Goal: Transaction & Acquisition: Purchase product/service

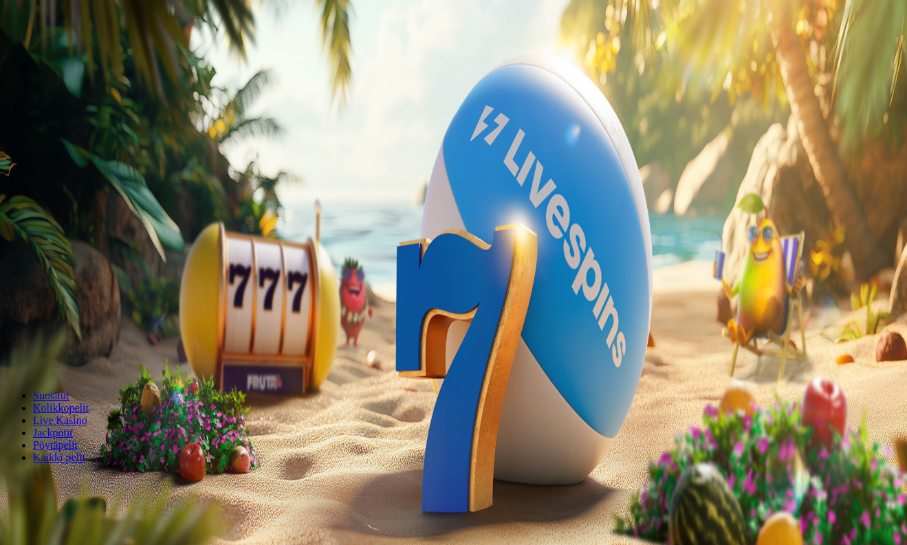
click at [80, 55] on span "Kirjaudu" at bounding box center [95, 50] width 34 height 10
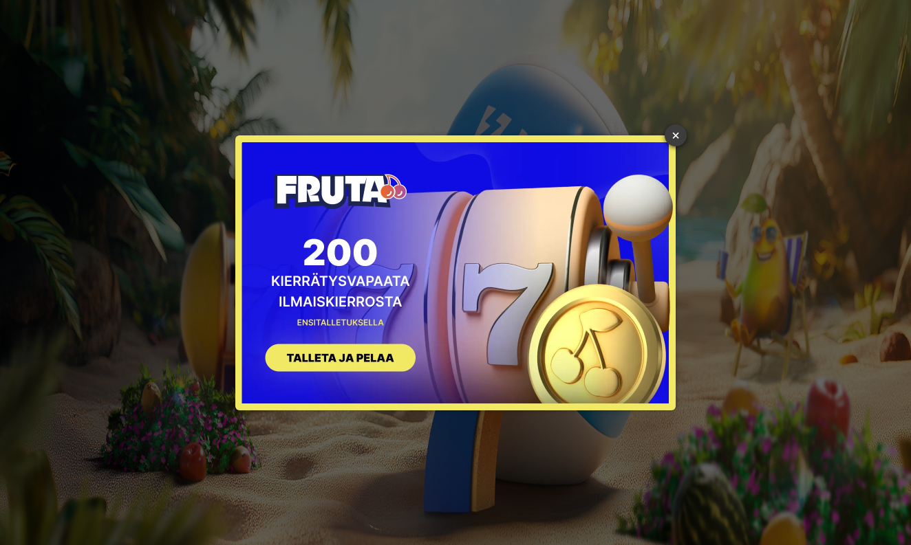
click at [678, 131] on link "×" at bounding box center [675, 135] width 22 height 22
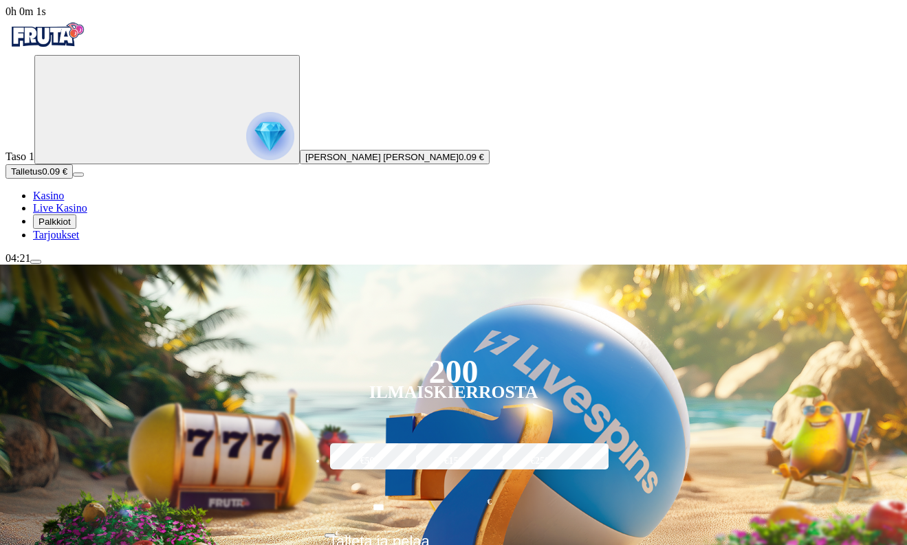
click at [73, 179] on button "Talletus 0.09 €" at bounding box center [39, 171] width 67 height 14
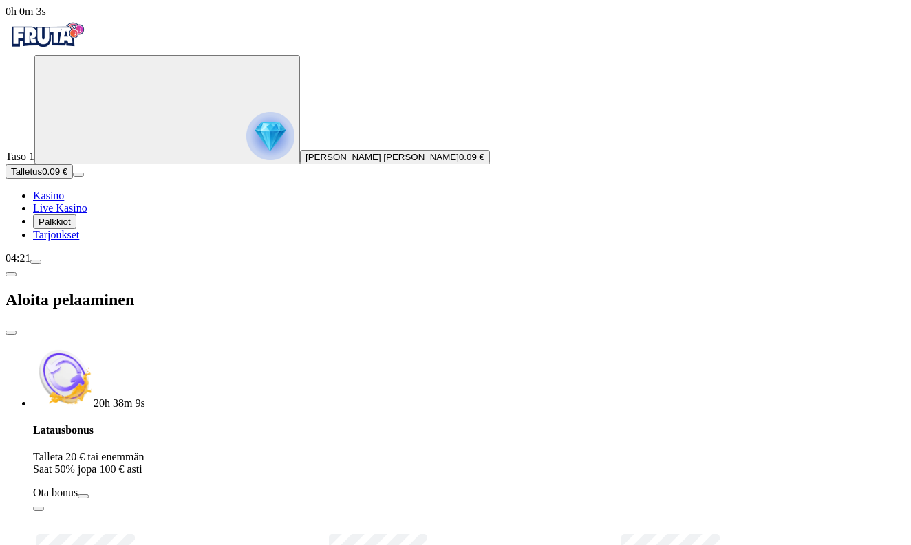
click at [239, 532] on label "€50" at bounding box center [176, 554] width 287 height 44
type input "*"
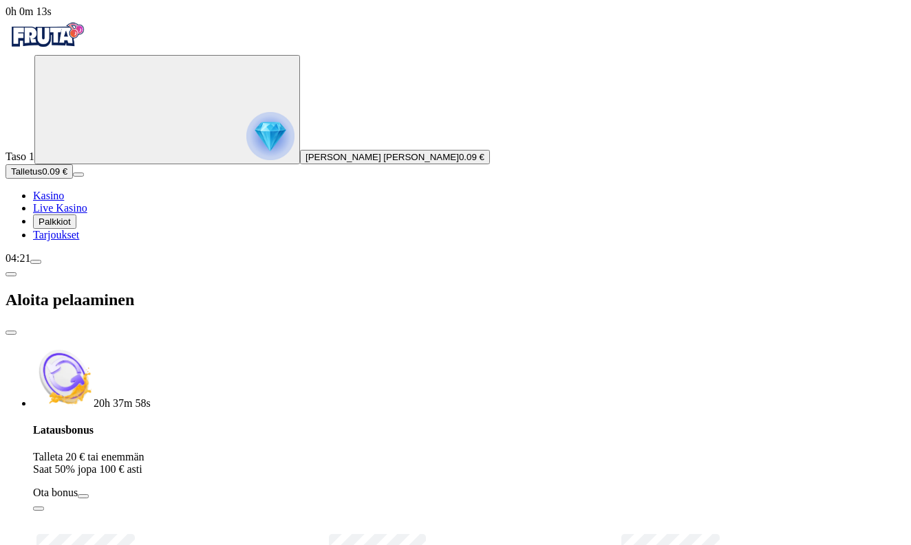
type input "**"
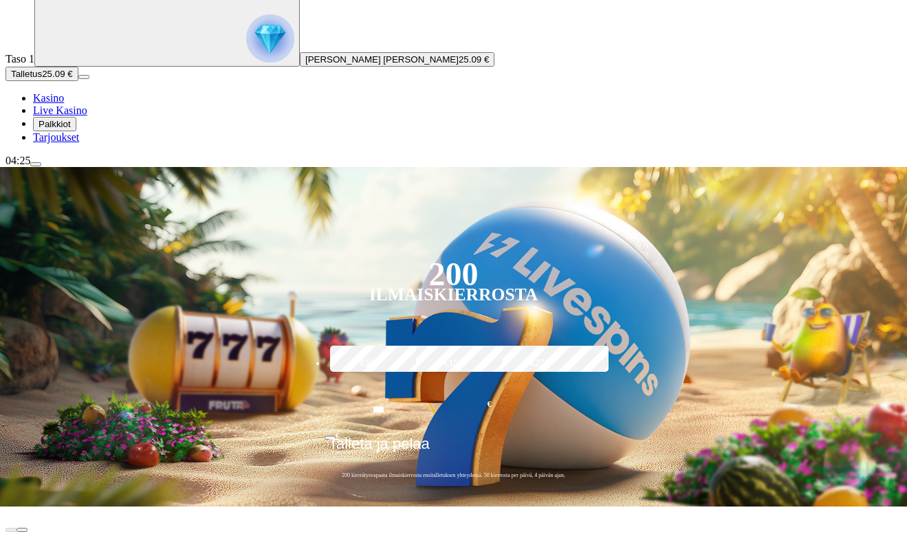
scroll to position [107, 0]
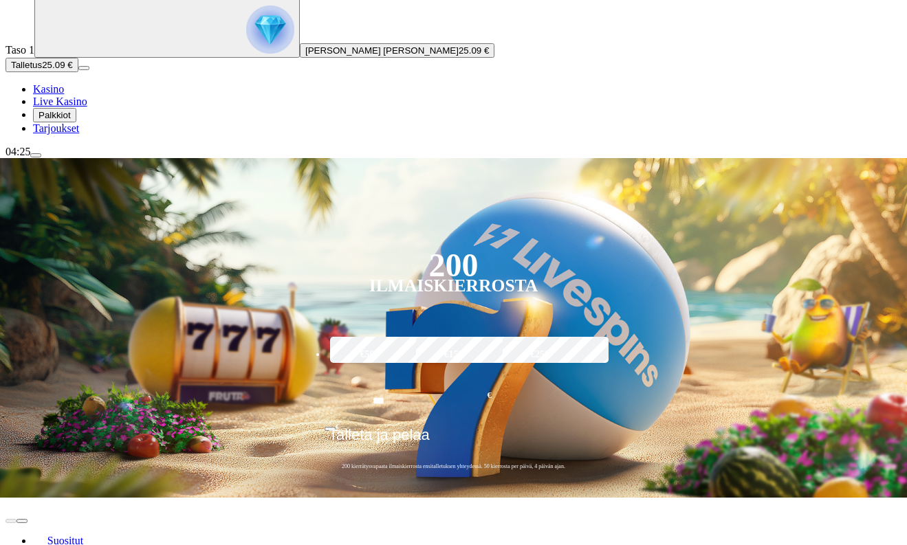
type input "****"
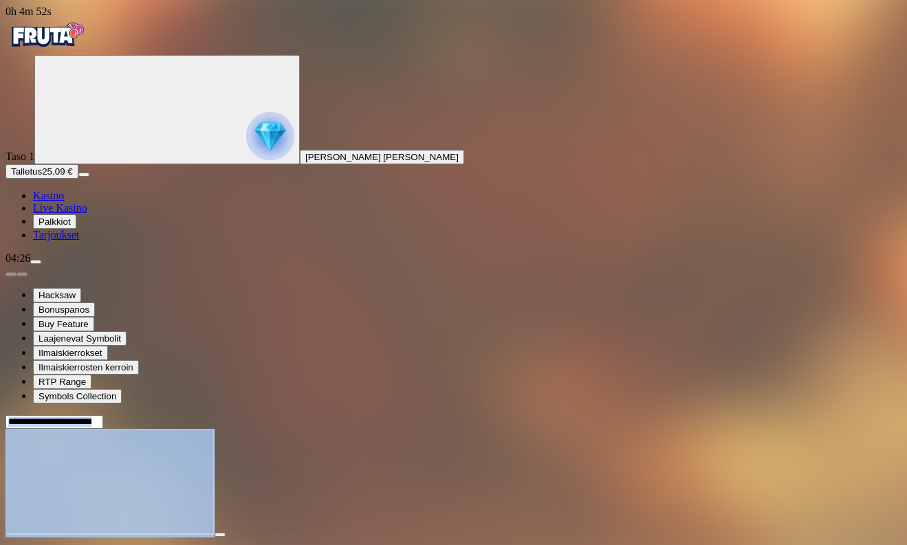
drag, startPoint x: 691, startPoint y: 415, endPoint x: 589, endPoint y: 530, distance: 153.5
click at [589, 528] on div "0h 4m 52s Taso 1 [PERSON_NAME] [PERSON_NAME] Talletus 25.09 € Kasino Live Kasin…" at bounding box center [454, 339] width 896 height 667
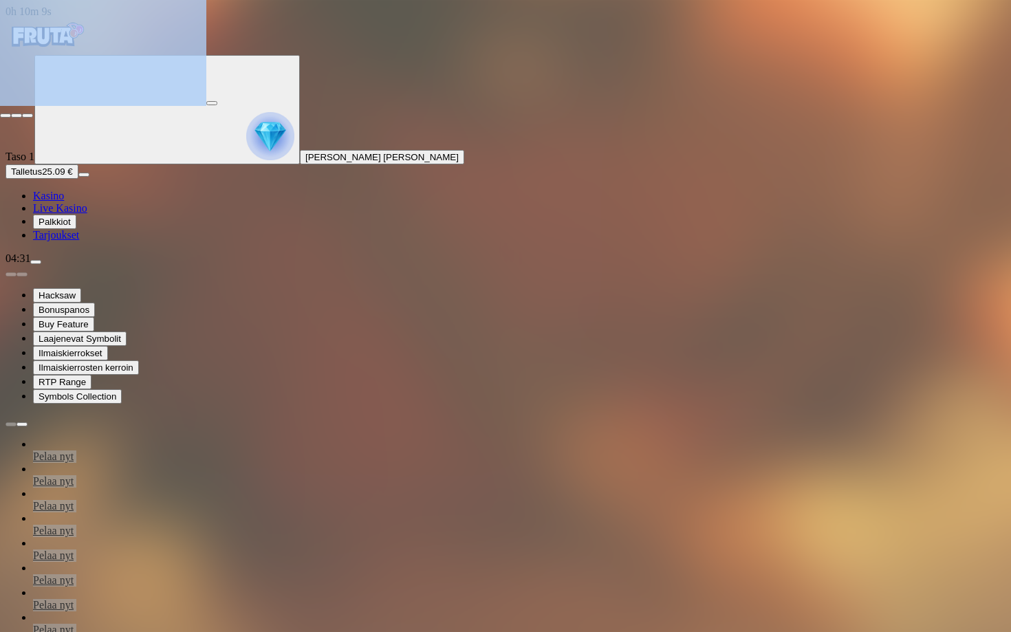
click at [28, 116] on span "fullscreen-exit icon" at bounding box center [28, 116] width 0 height 0
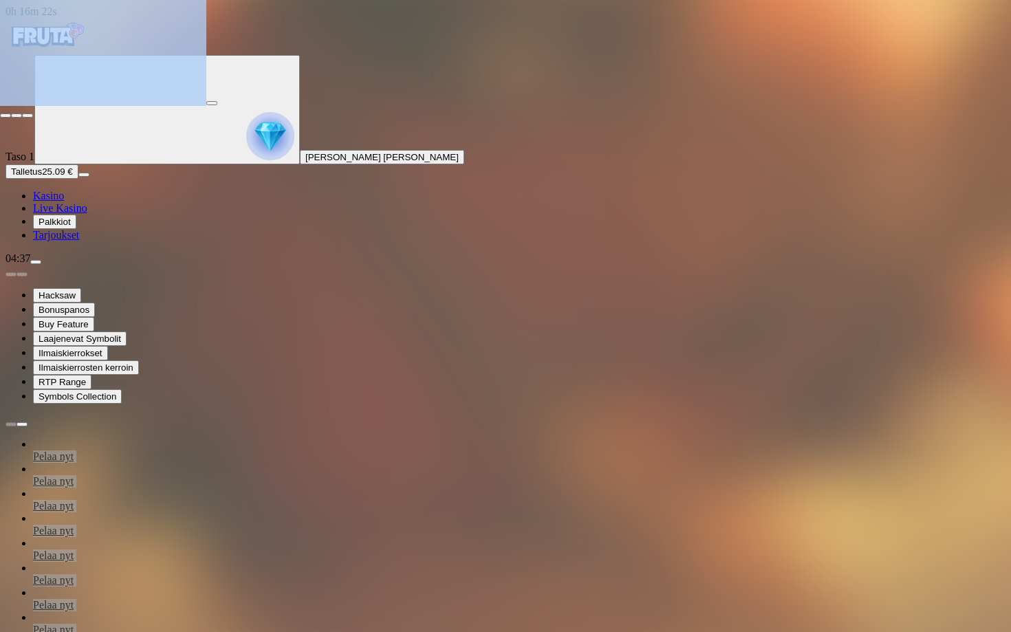
click at [28, 116] on span "fullscreen-exit icon" at bounding box center [28, 116] width 0 height 0
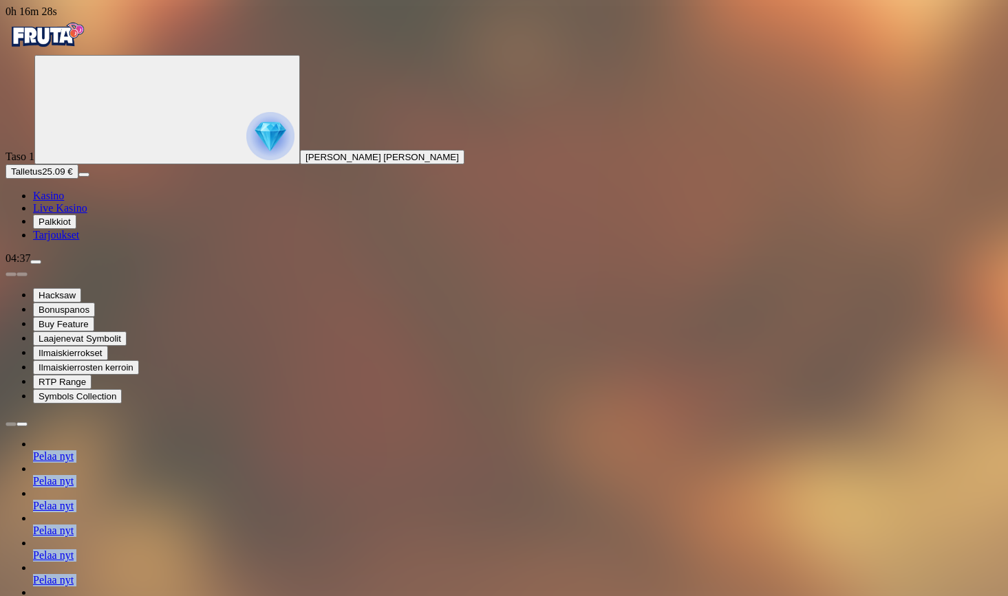
click at [88, 47] on img "Primary" at bounding box center [47, 35] width 83 height 34
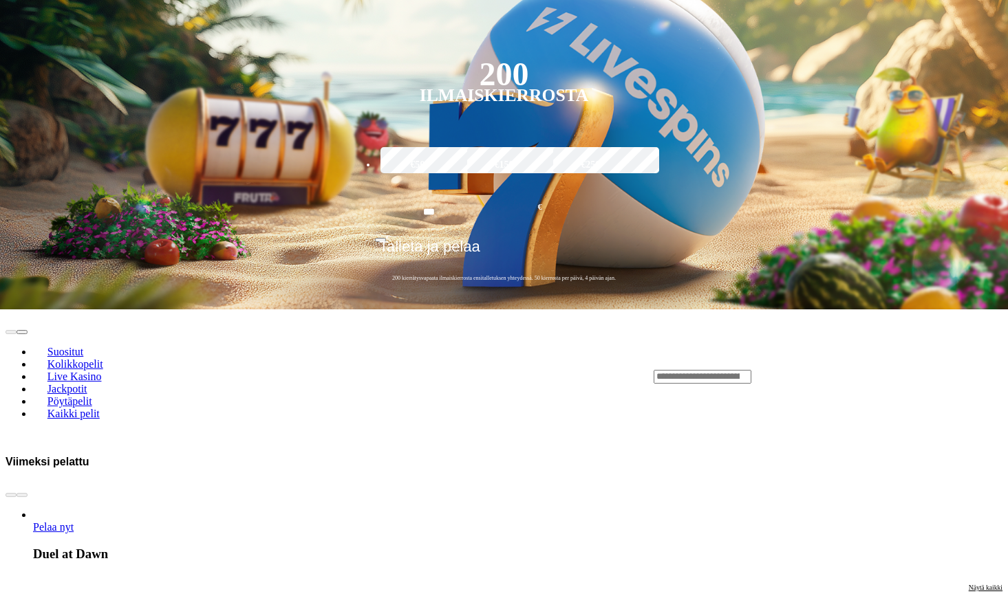
scroll to position [488, 0]
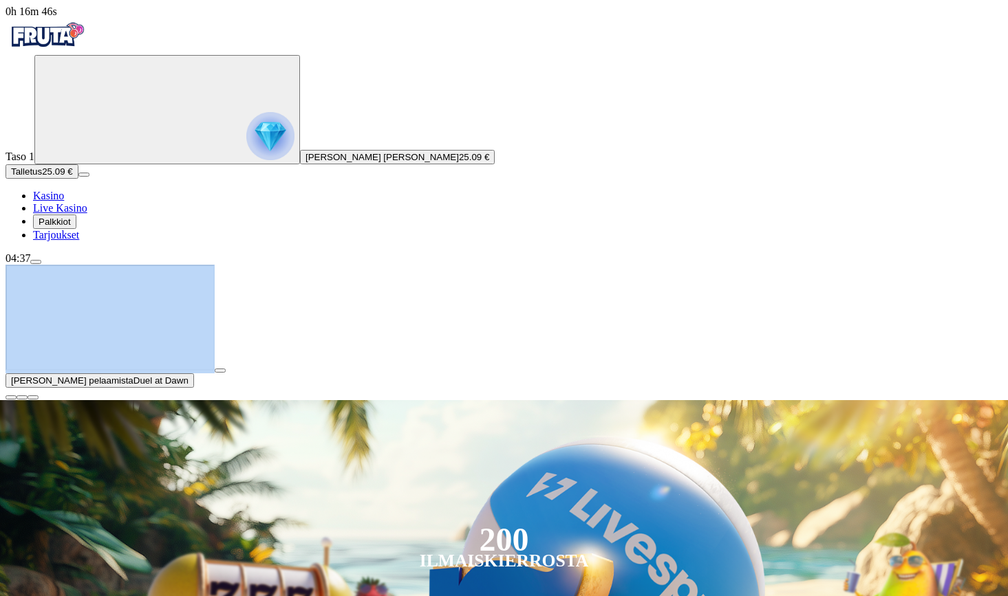
scroll to position [0, 0]
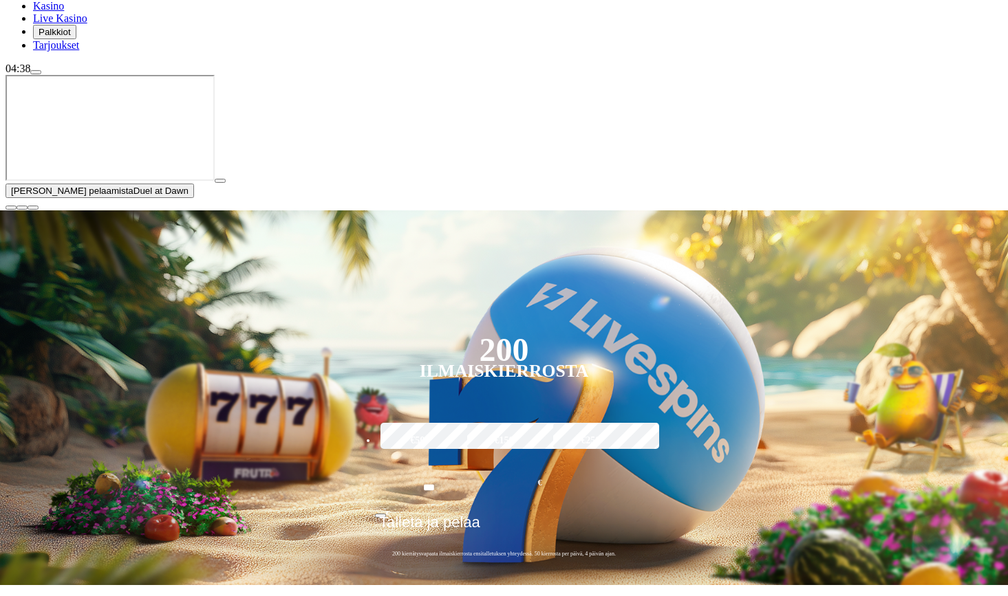
scroll to position [201, 0]
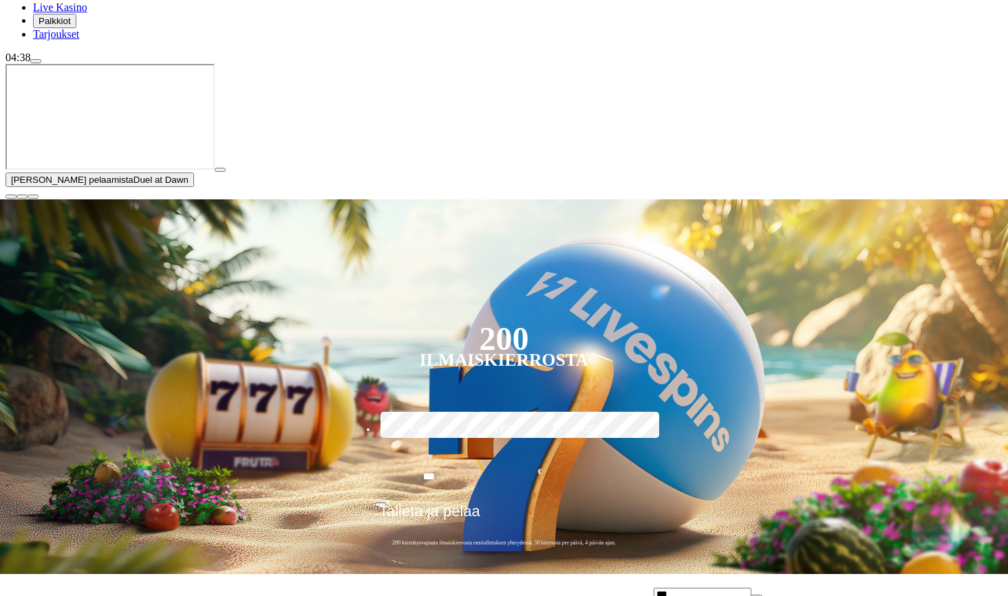
type input "***"
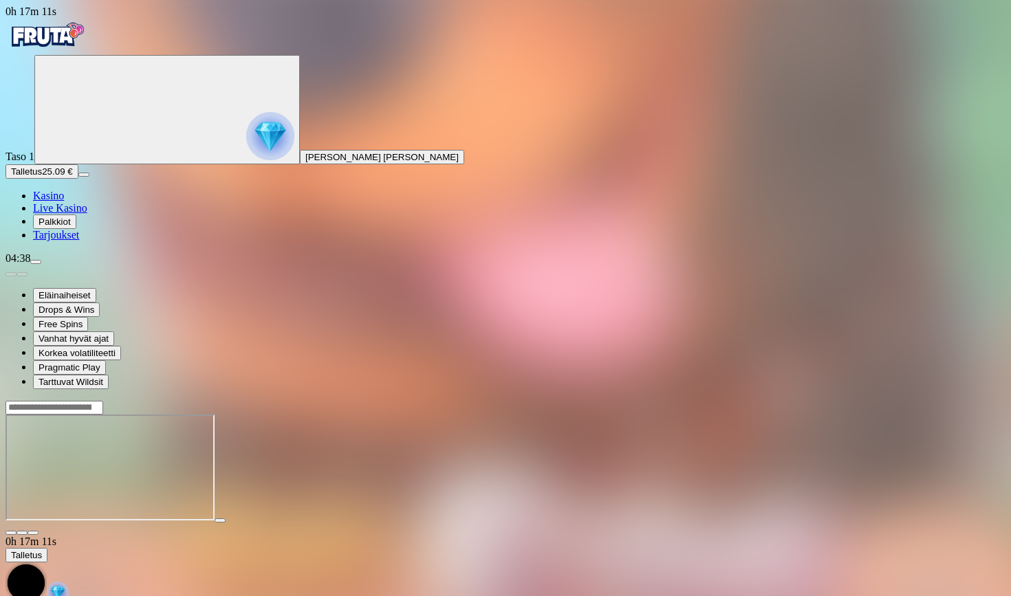
click at [33, 533] on span "fullscreen icon" at bounding box center [33, 533] width 0 height 0
